Goal: Information Seeking & Learning: Learn about a topic

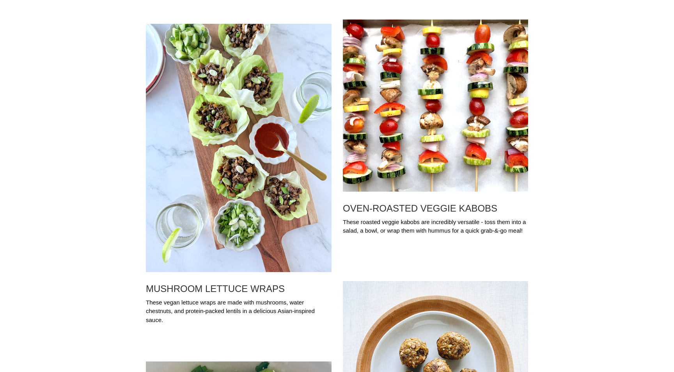
scroll to position [144, 0]
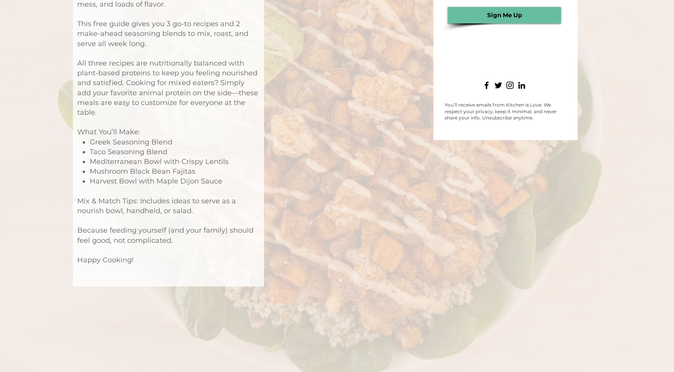
scroll to position [217, 0]
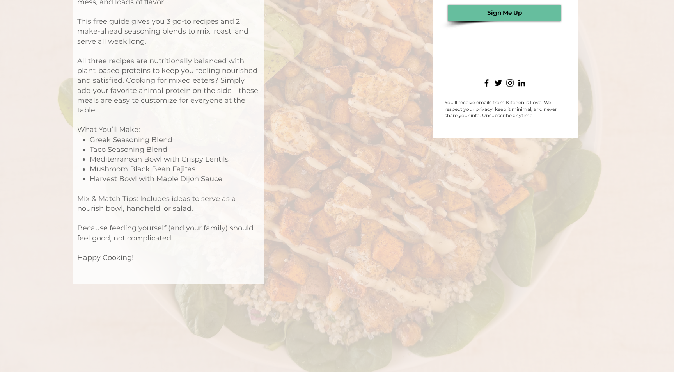
click at [454, 311] on div "main content" at bounding box center [505, 206] width 337 height 757
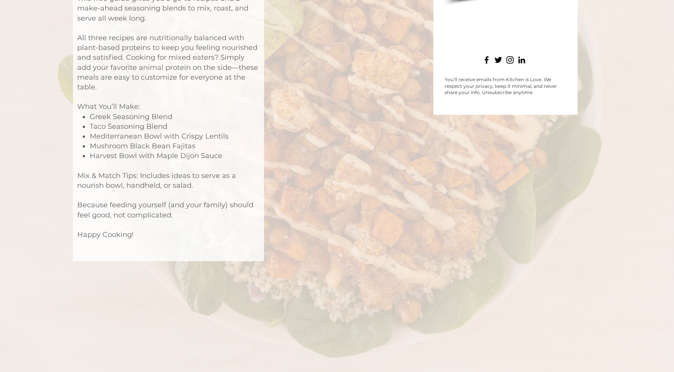
scroll to position [245, 0]
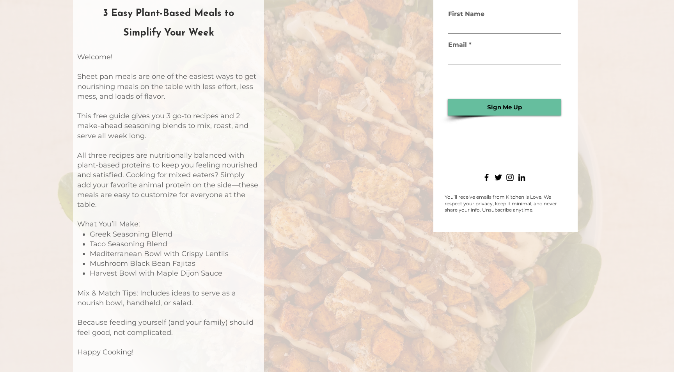
scroll to position [0, 0]
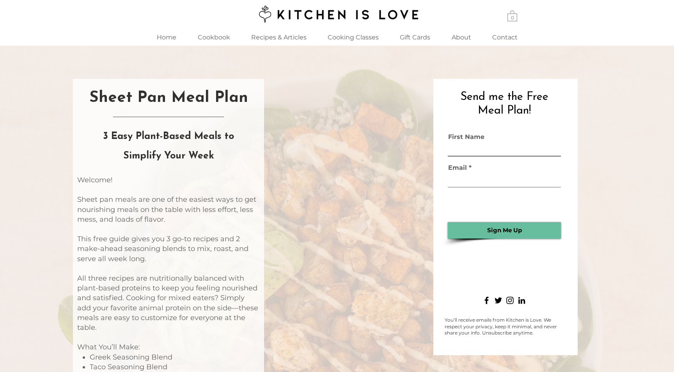
click at [469, 148] on input "First Name" at bounding box center [504, 150] width 113 height 13
type input "**********"
type input "*"
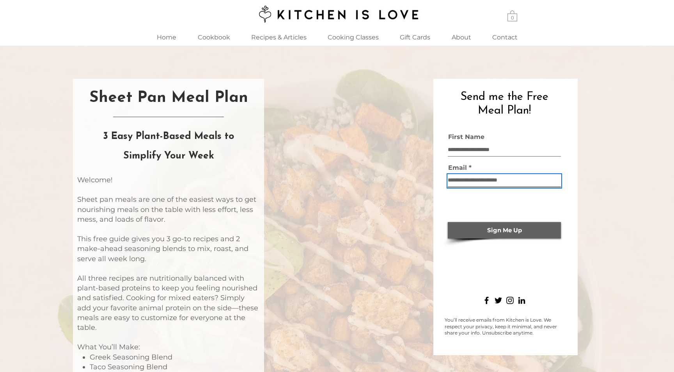
type input "**********"
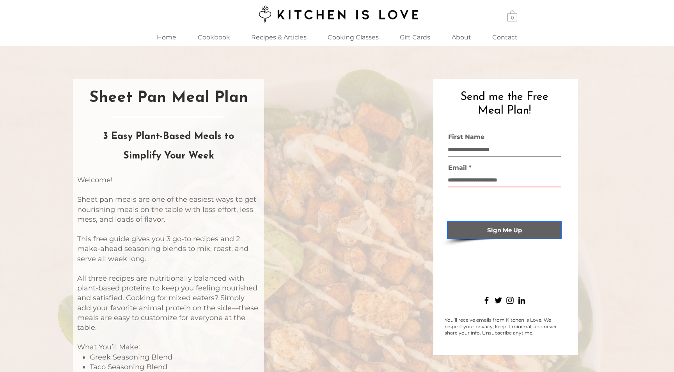
click at [482, 236] on button "Sign Me Up" at bounding box center [504, 230] width 113 height 16
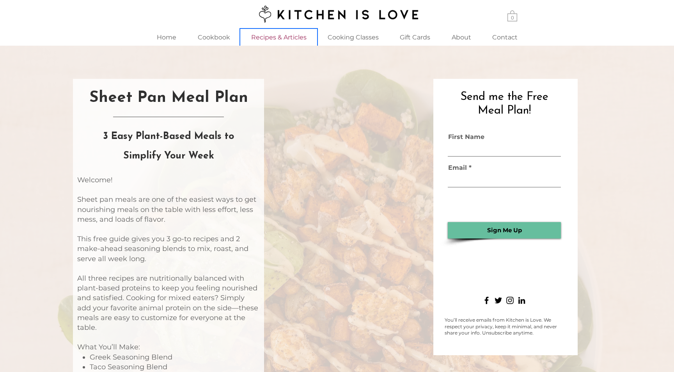
click at [279, 36] on p "Recipes & Articles" at bounding box center [278, 37] width 63 height 17
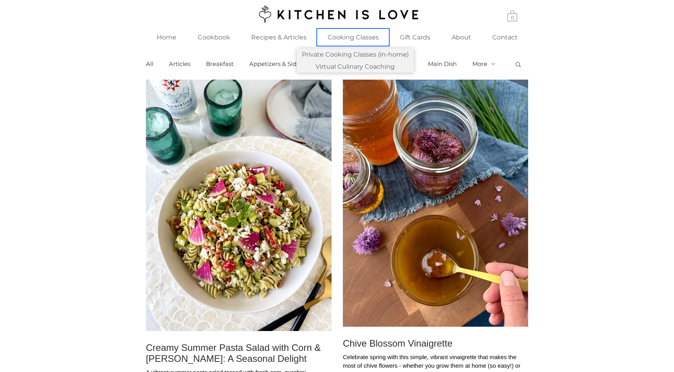
click at [361, 38] on p "Cooking Classes" at bounding box center [353, 37] width 59 height 17
click at [354, 55] on p "Private Cooking Classes (in-home)" at bounding box center [355, 54] width 113 height 12
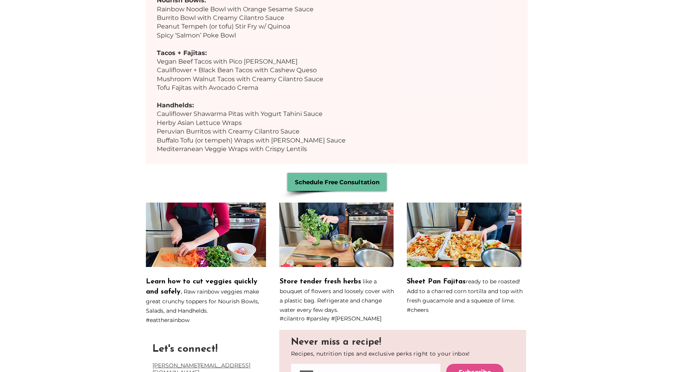
scroll to position [818, 0]
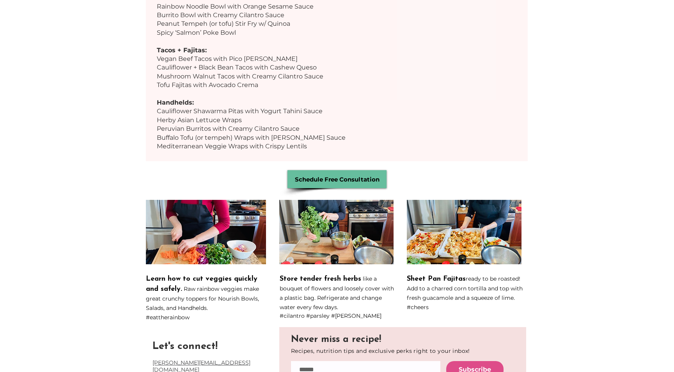
click at [335, 220] on img at bounding box center [336, 232] width 114 height 64
click at [305, 276] on span "Store tender fresh herbs" at bounding box center [321, 279] width 82 height 7
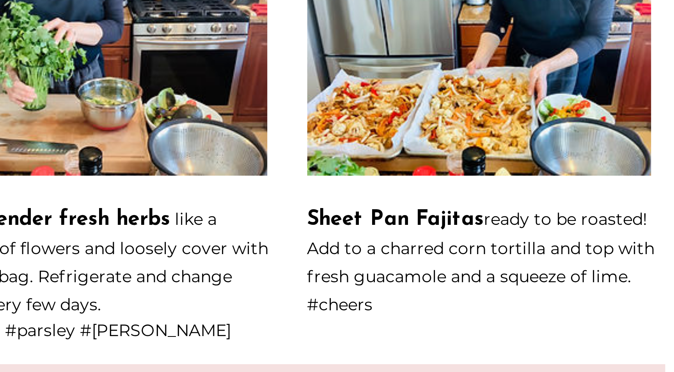
click at [434, 238] on span "Sheet Pan Fajitas" at bounding box center [436, 241] width 59 height 7
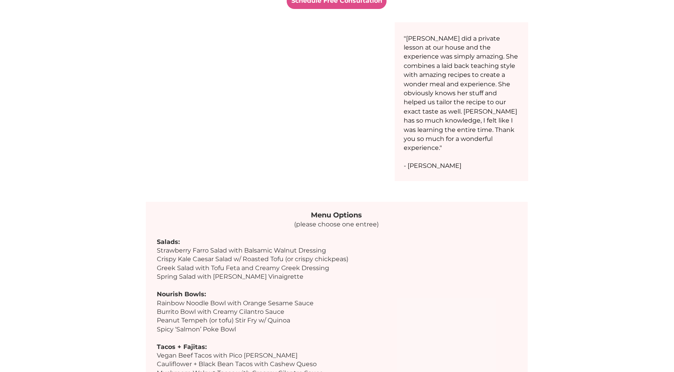
scroll to position [503, 0]
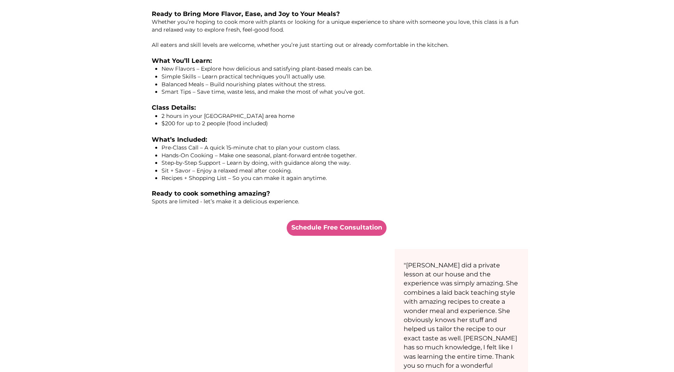
click at [389, 184] on p "Ready to cook something amazing? Spots are limited - let’s make it a delicious …" at bounding box center [337, 193] width 370 height 23
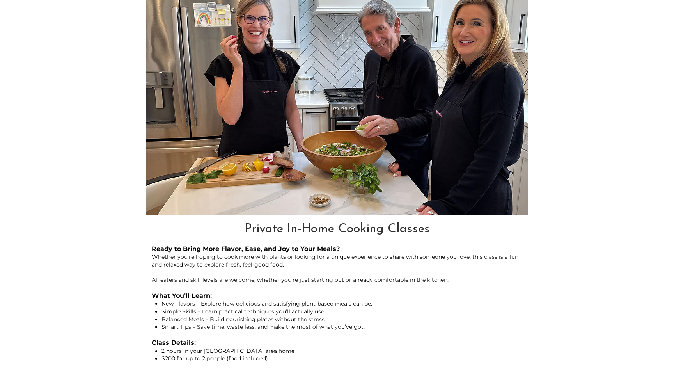
scroll to position [0, 0]
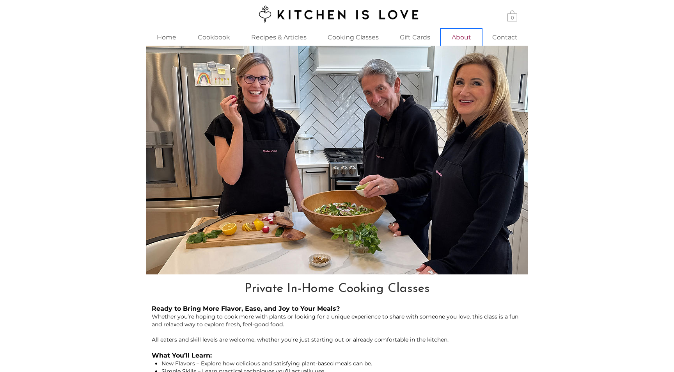
click at [464, 36] on p "About" at bounding box center [461, 37] width 27 height 17
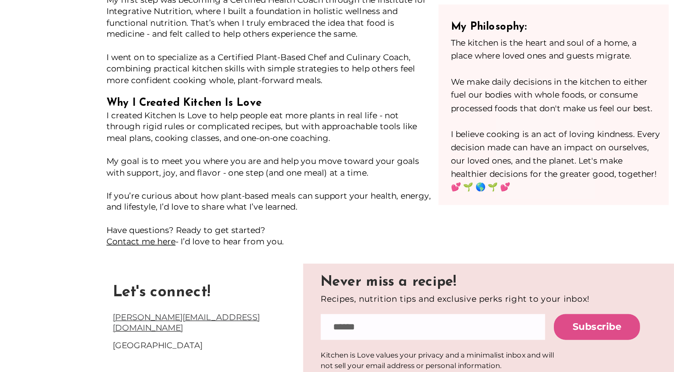
scroll to position [113, 0]
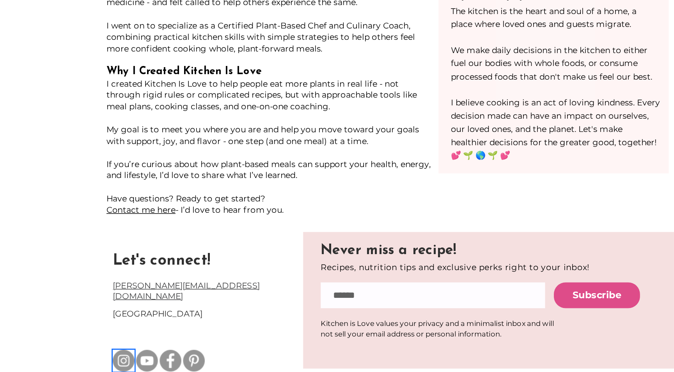
click at [160, 357] on img "Instagram" at bounding box center [160, 364] width 14 height 14
